Goal: Task Accomplishment & Management: Use online tool/utility

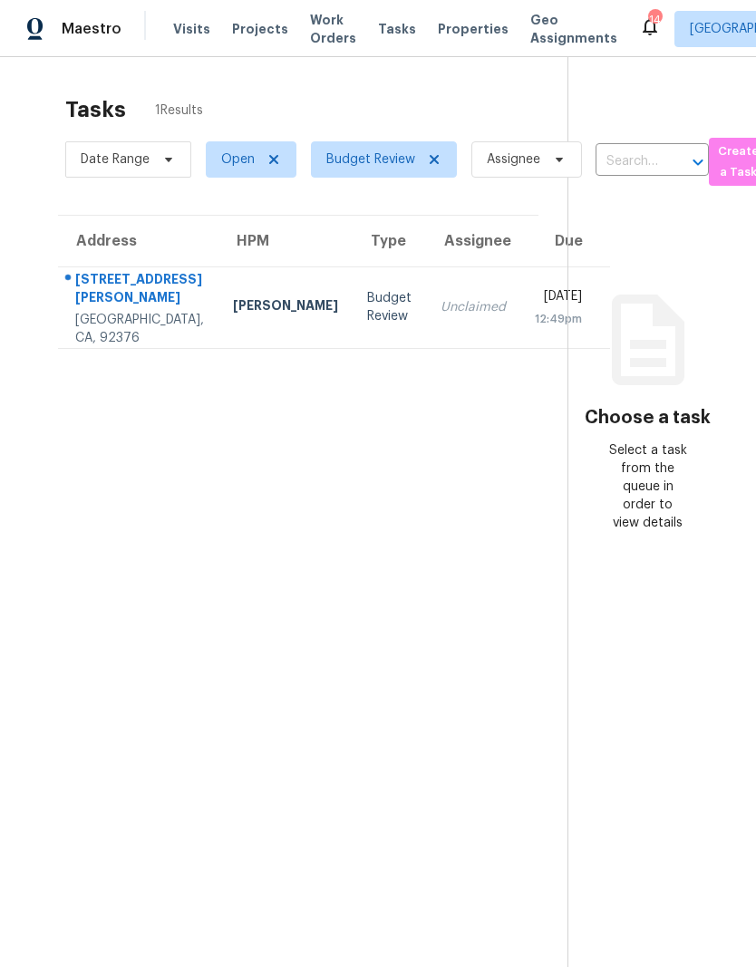
click at [367, 321] on div "Budget Review" at bounding box center [389, 307] width 44 height 36
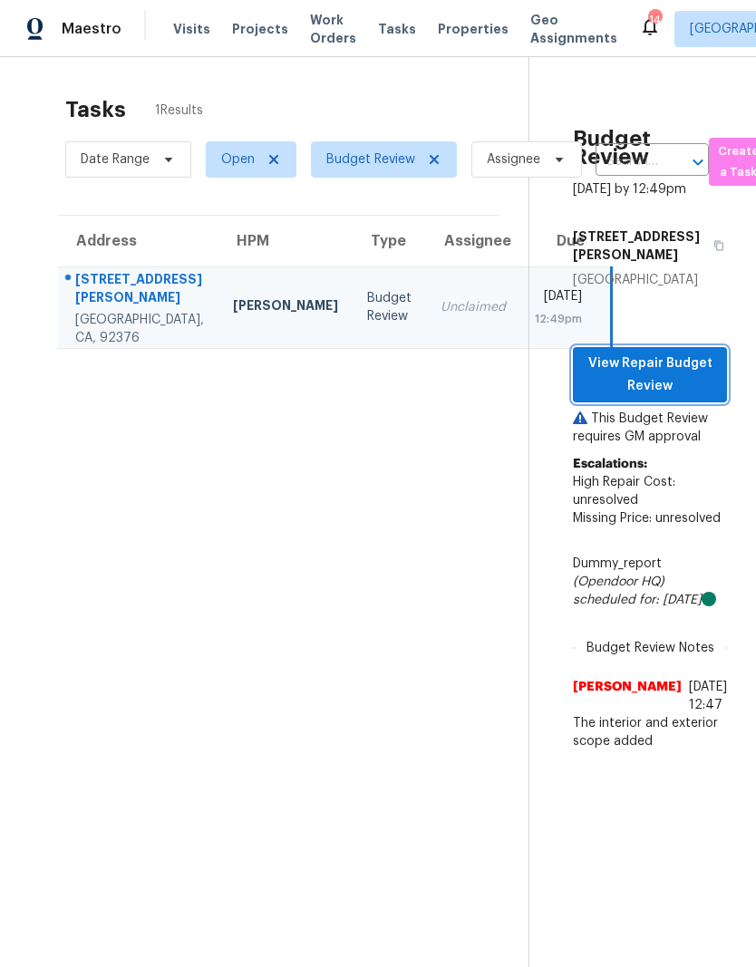
click at [687, 393] on span "View Repair Budget Review" at bounding box center [649, 375] width 125 height 44
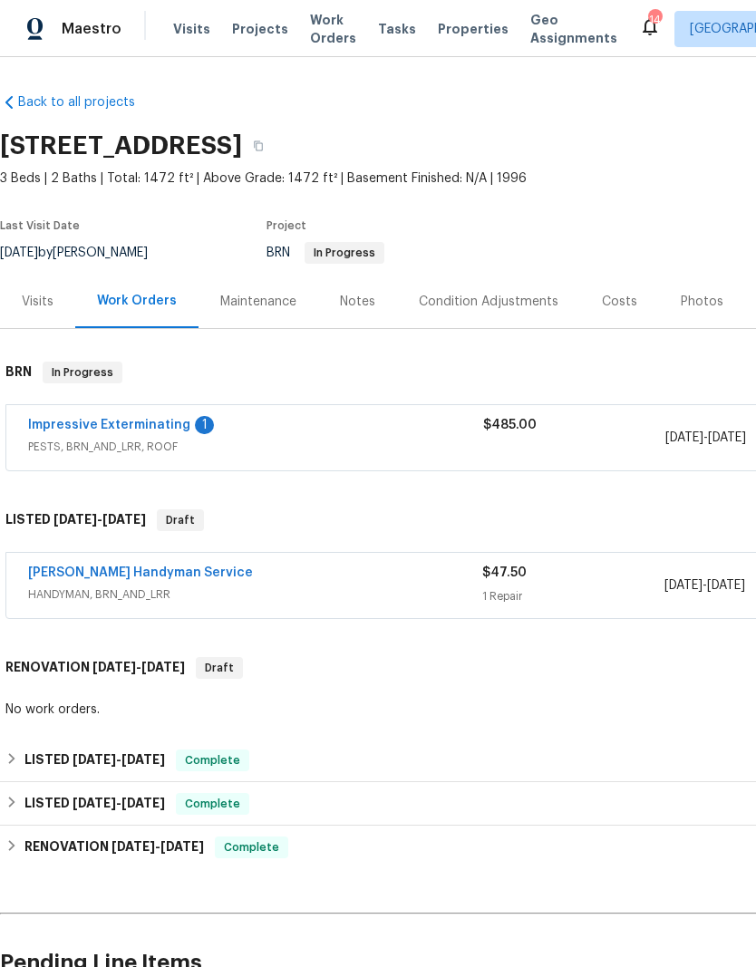
click at [17, 106] on icon at bounding box center [9, 102] width 18 height 18
